Goal: Information Seeking & Learning: Learn about a topic

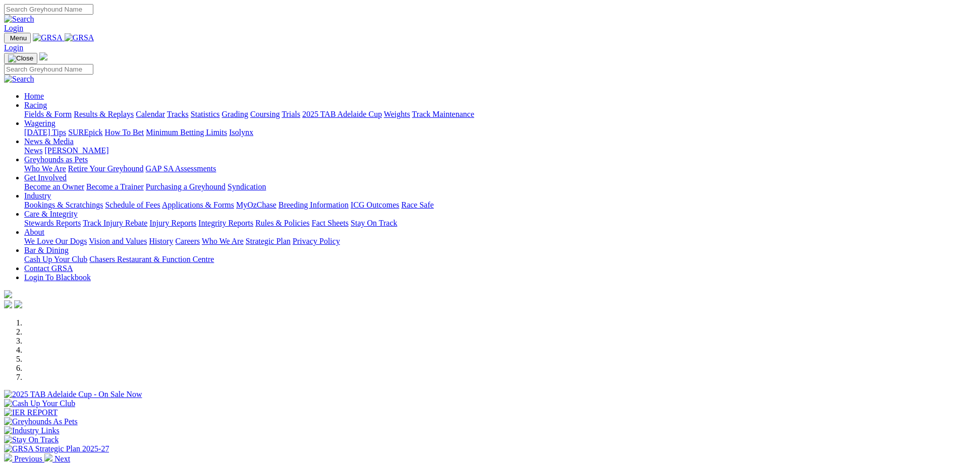
scroll to position [151, 0]
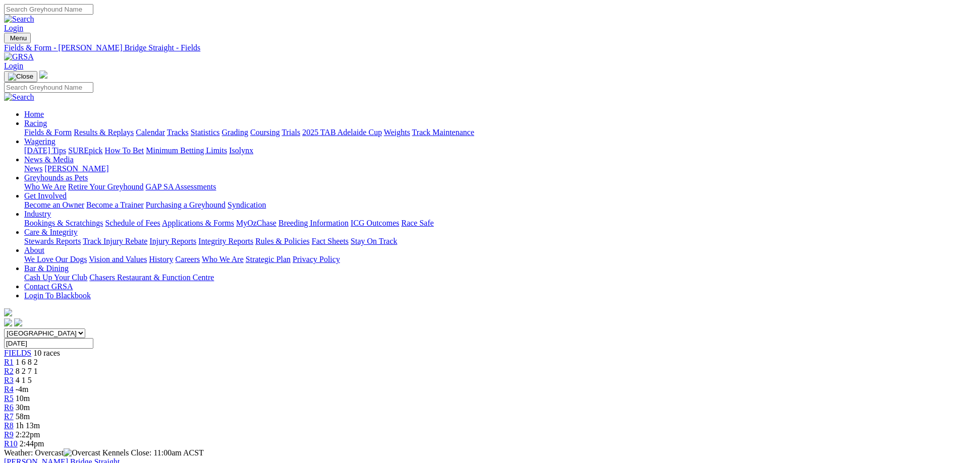
click at [26, 394] on span "3m" at bounding box center [21, 398] width 10 height 9
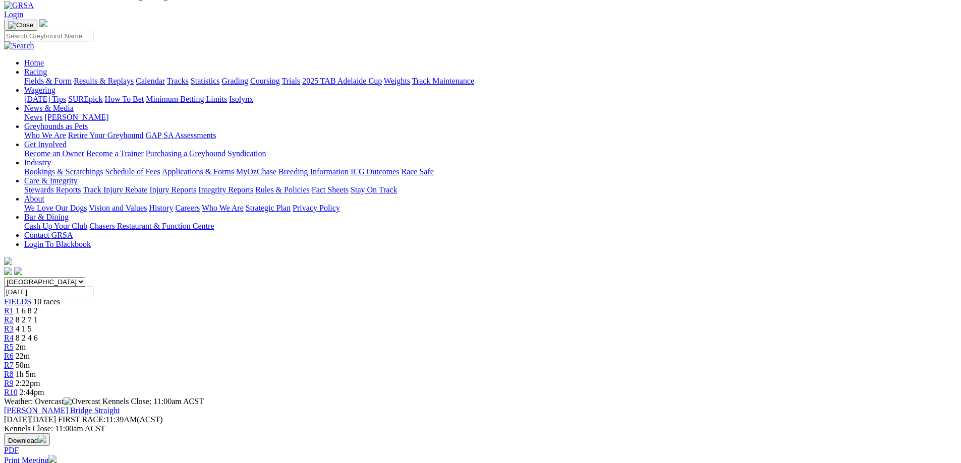
scroll to position [50, 0]
click at [30, 353] on span "22m" at bounding box center [23, 357] width 14 height 9
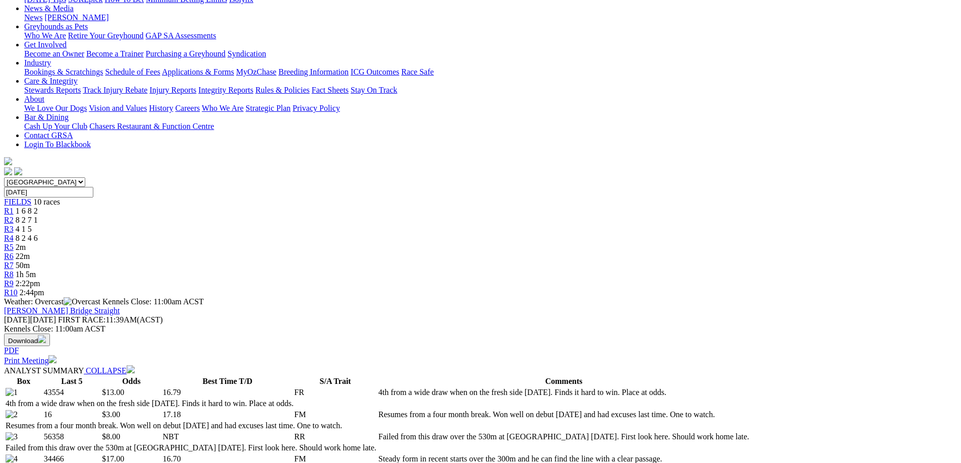
scroll to position [50, 0]
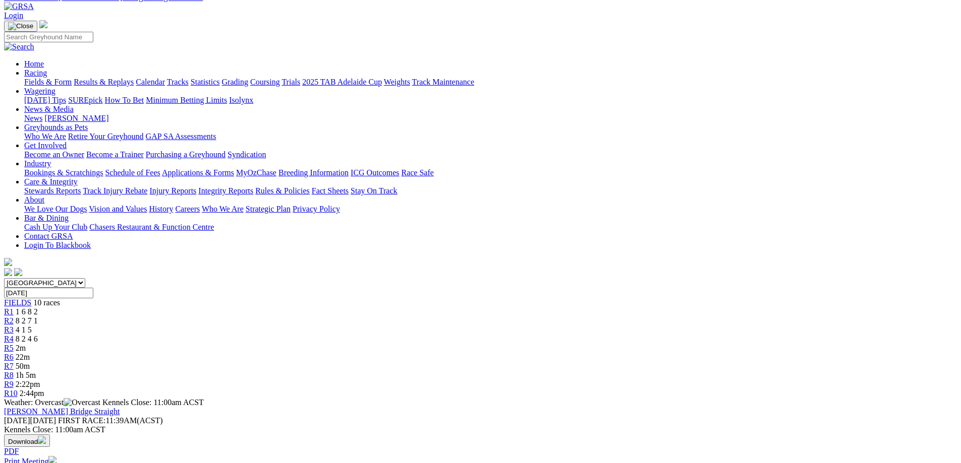
click at [30, 362] on span "50m" at bounding box center [23, 366] width 14 height 9
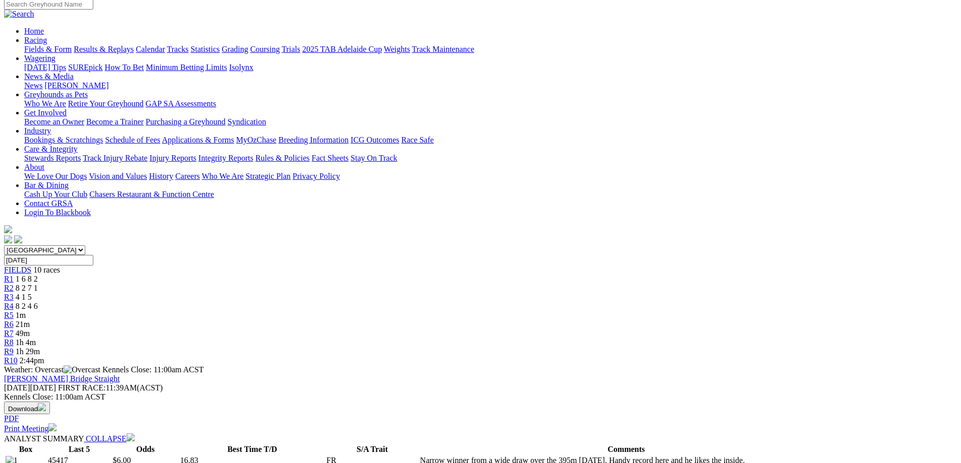
scroll to position [50, 0]
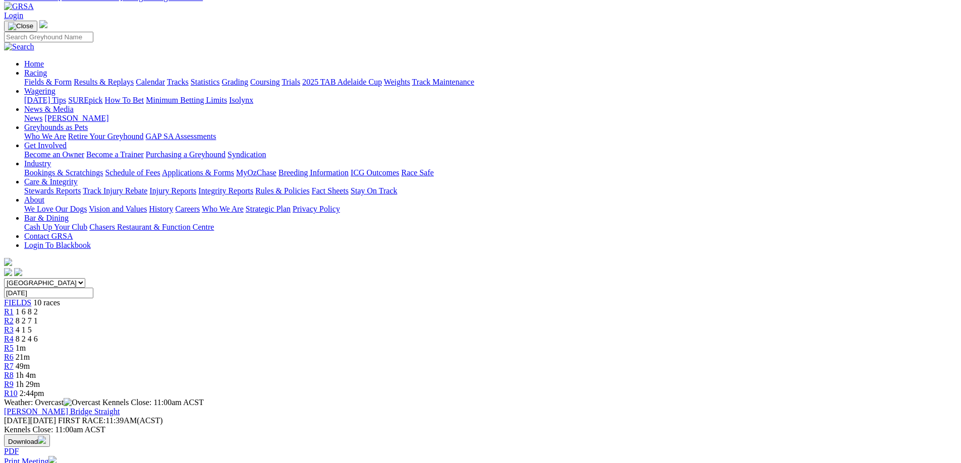
click at [36, 371] on span "1h 4m" at bounding box center [26, 375] width 20 height 9
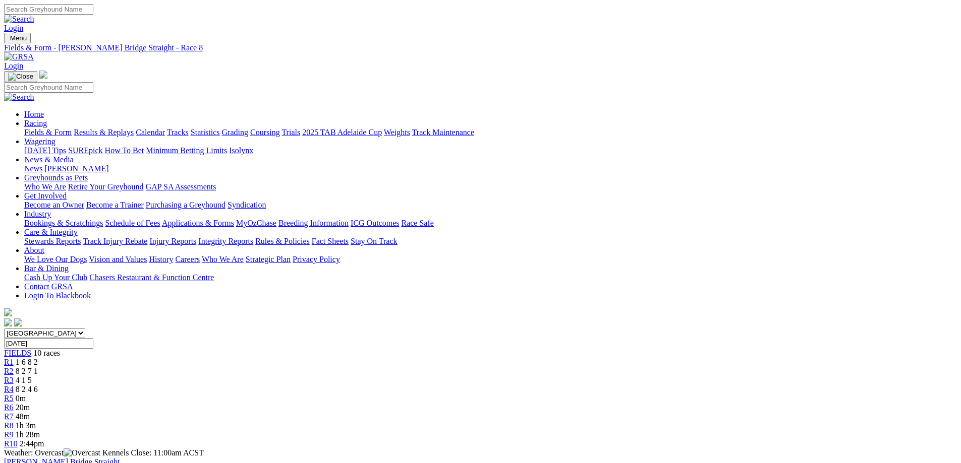
click at [40, 431] on span "1h 28m" at bounding box center [28, 435] width 24 height 9
click at [44, 440] on span "2:44pm" at bounding box center [32, 444] width 25 height 9
click at [493, 394] on div "R5 0m" at bounding box center [480, 398] width 953 height 9
click at [606, 413] on div "R7 46m" at bounding box center [480, 417] width 953 height 9
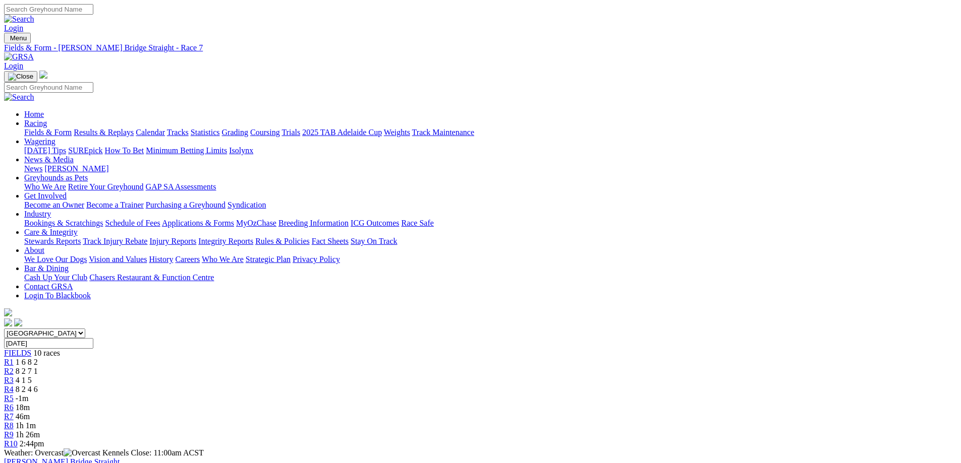
click at [14, 403] on link "R6" at bounding box center [9, 407] width 10 height 9
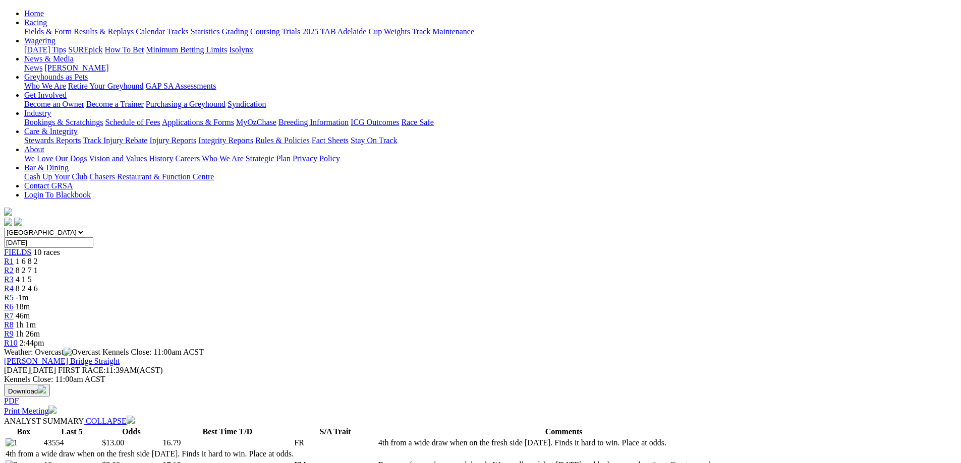
click at [36, 321] on span "1h 1m" at bounding box center [26, 325] width 20 height 9
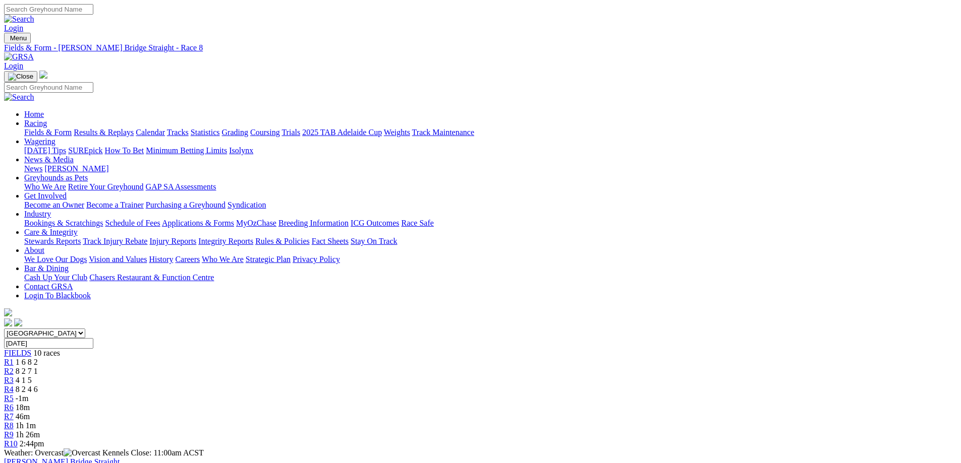
click at [30, 413] on span "46m" at bounding box center [23, 417] width 14 height 9
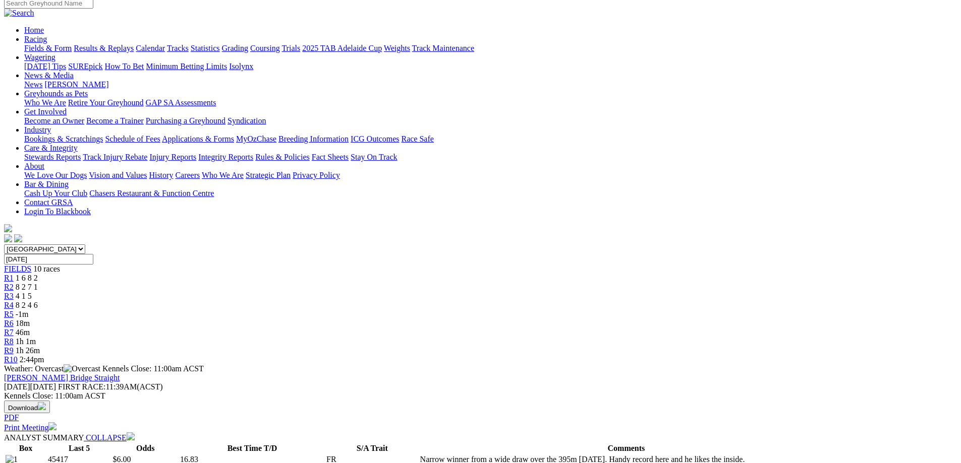
scroll to position [50, 0]
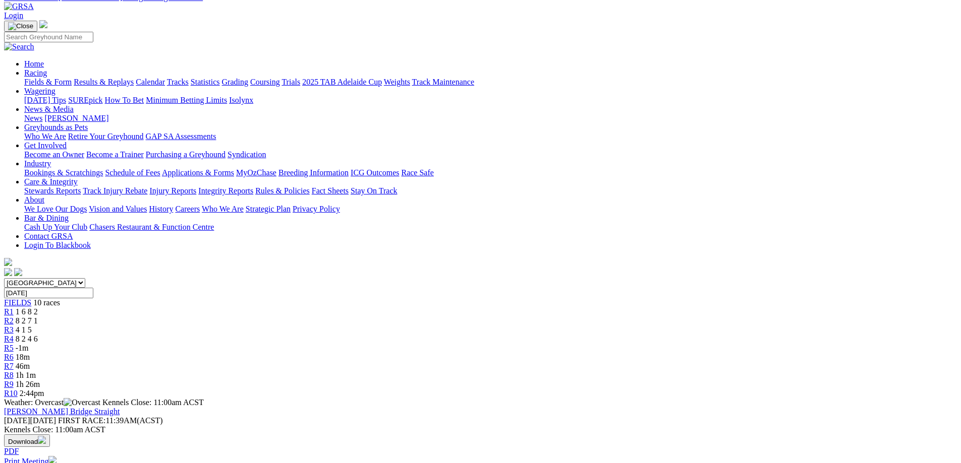
click at [40, 380] on span "1h 26m" at bounding box center [28, 384] width 24 height 9
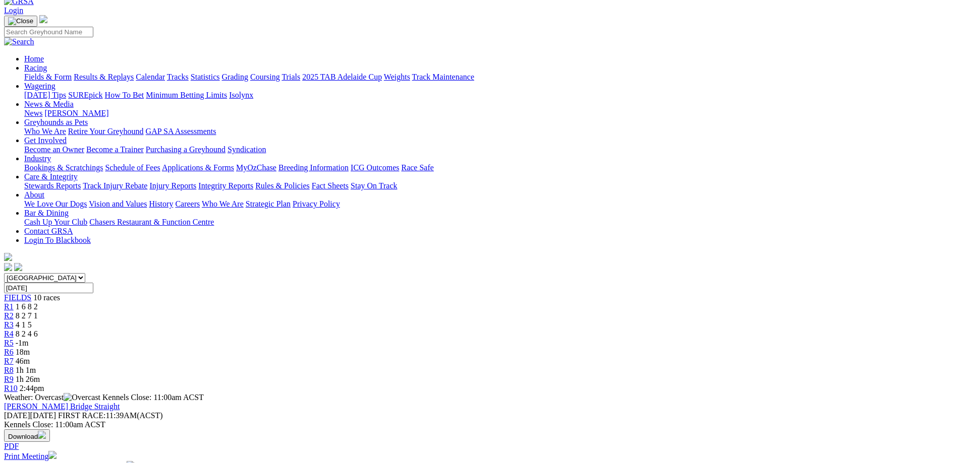
scroll to position [50, 0]
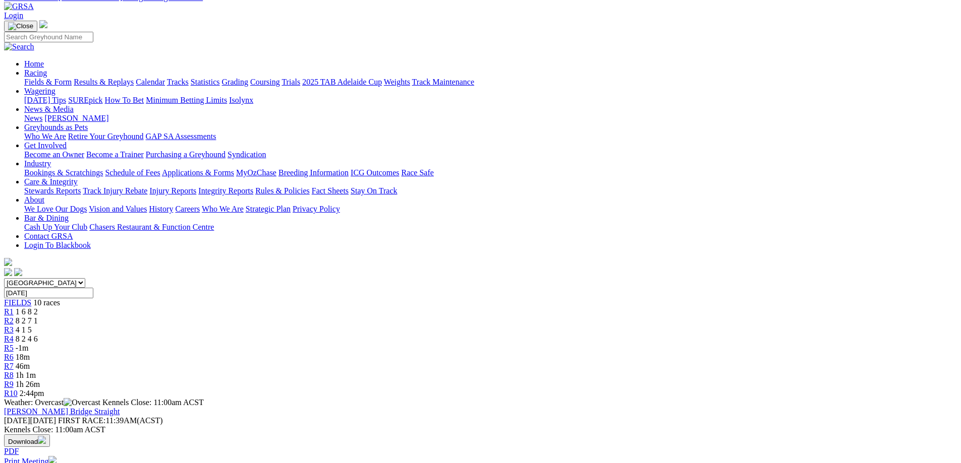
click at [773, 389] on div "R10 2:44pm" at bounding box center [480, 393] width 953 height 9
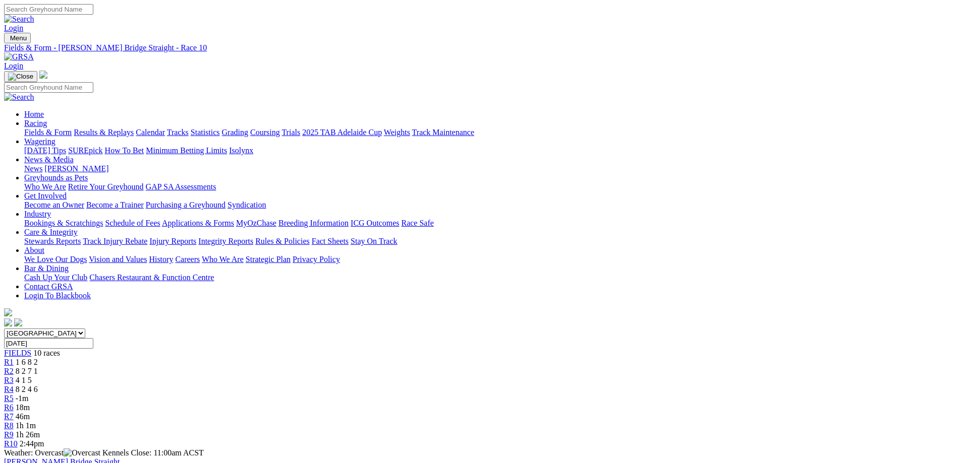
click at [29, 394] on span "-1m" at bounding box center [22, 398] width 13 height 9
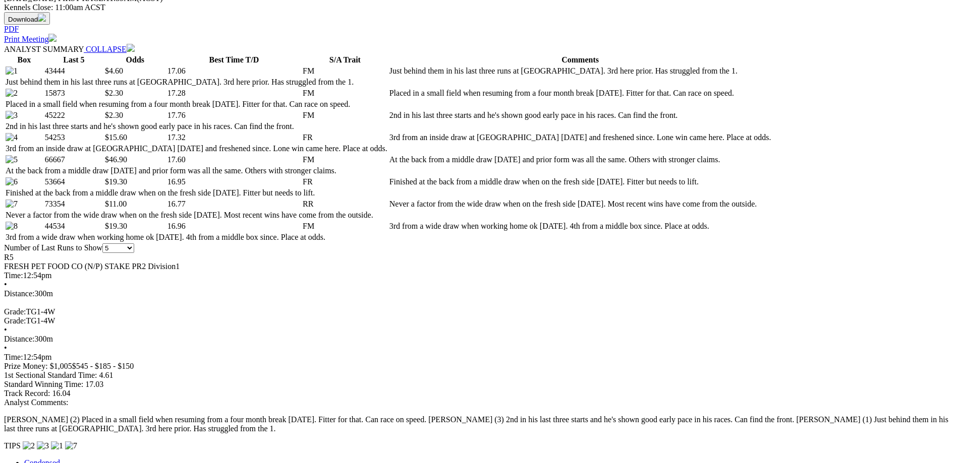
scroll to position [303, 0]
